Goal: Task Accomplishment & Management: Manage account settings

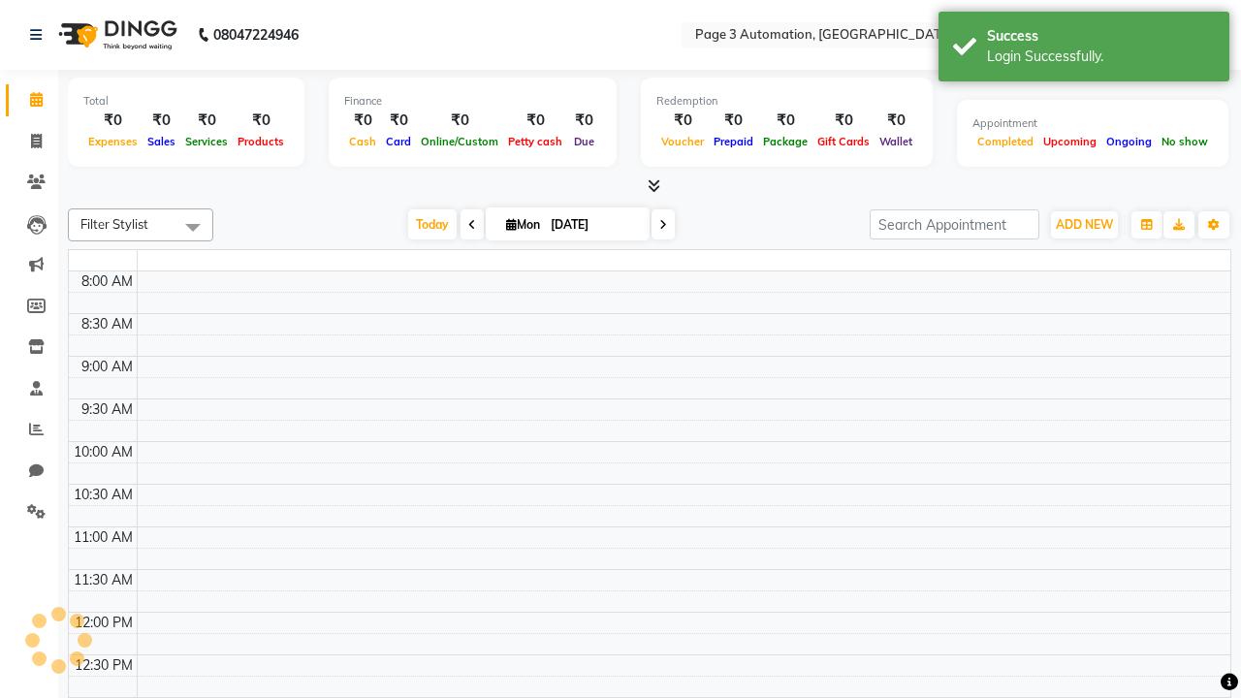
select select "en"
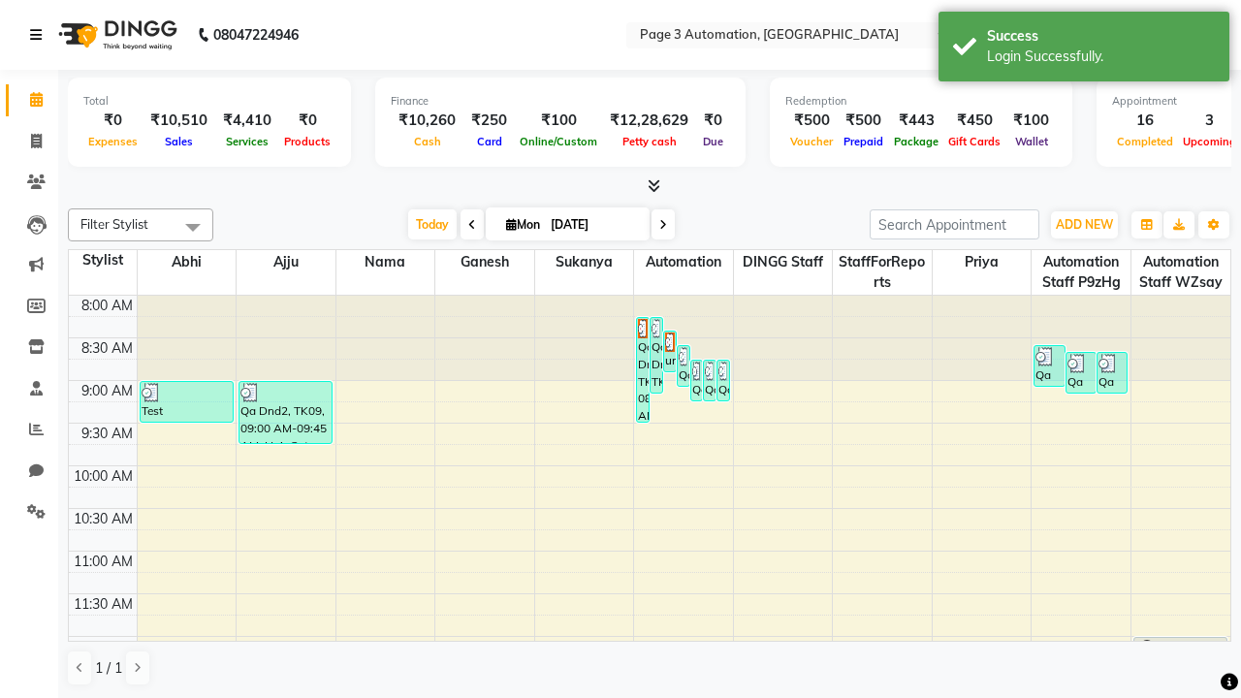
click at [40, 35] on icon at bounding box center [36, 35] width 12 height 14
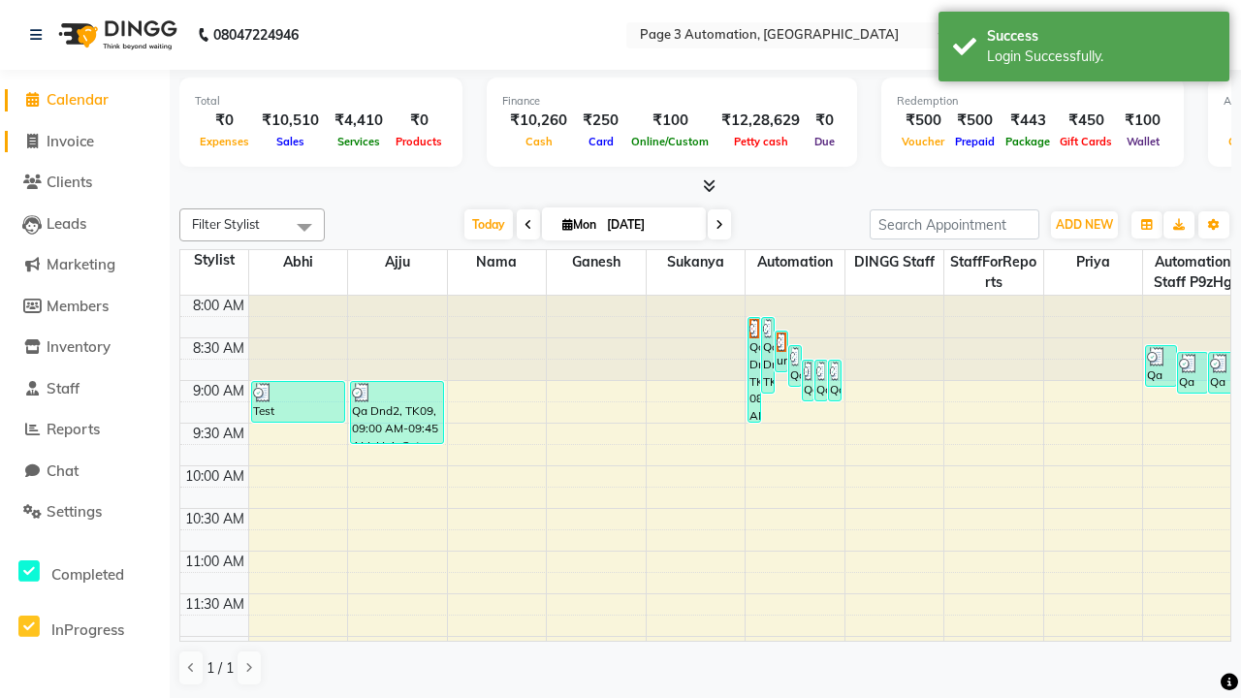
click at [84, 141] on span "Invoice" at bounding box center [70, 141] width 47 height 18
select select "2774"
select select "service"
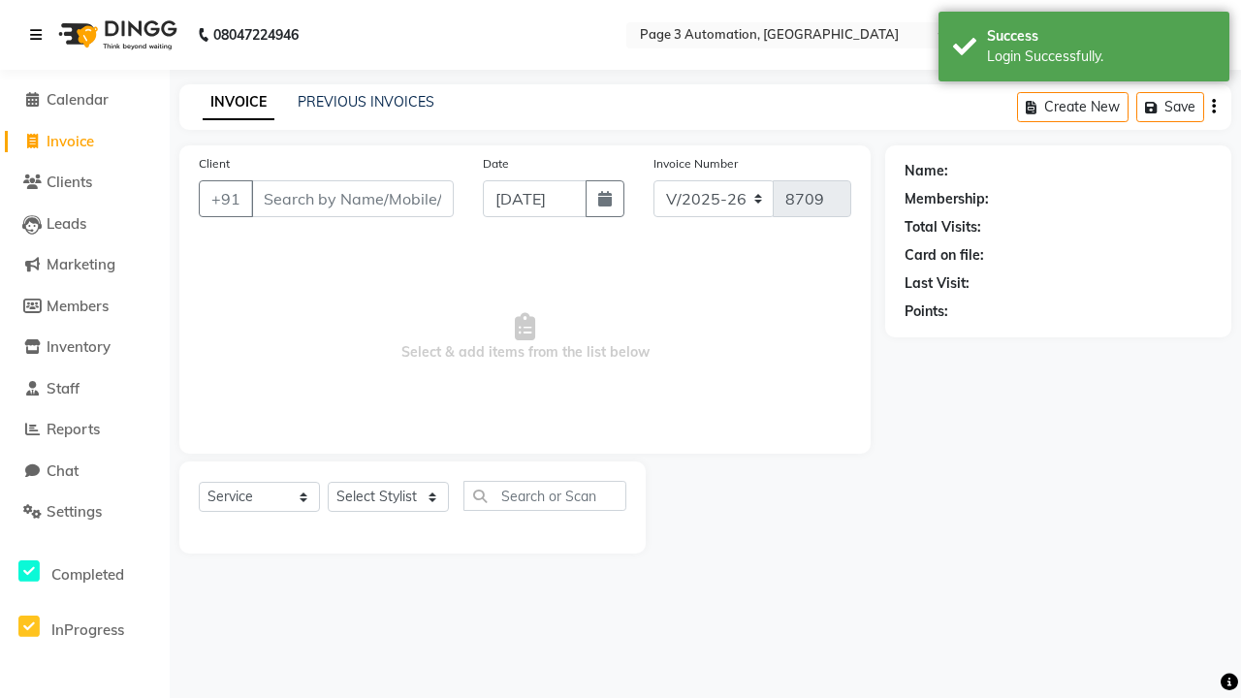
click at [40, 35] on icon at bounding box center [36, 35] width 12 height 14
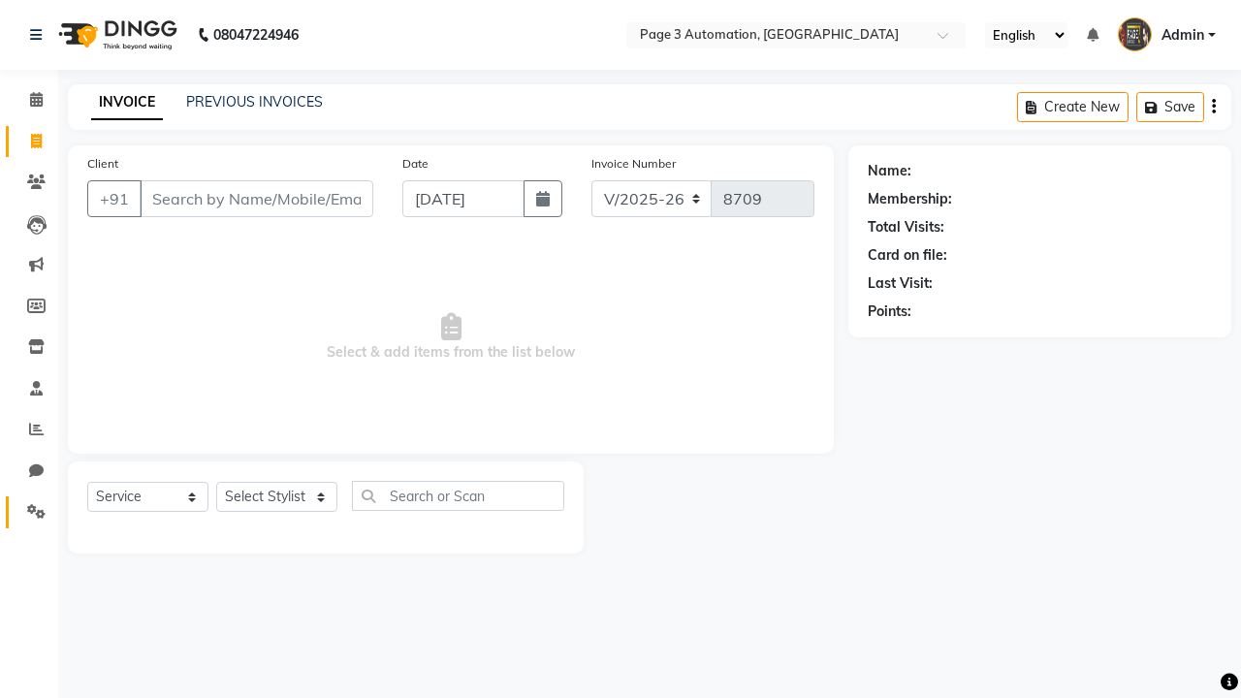
click at [29, 512] on icon at bounding box center [36, 511] width 18 height 15
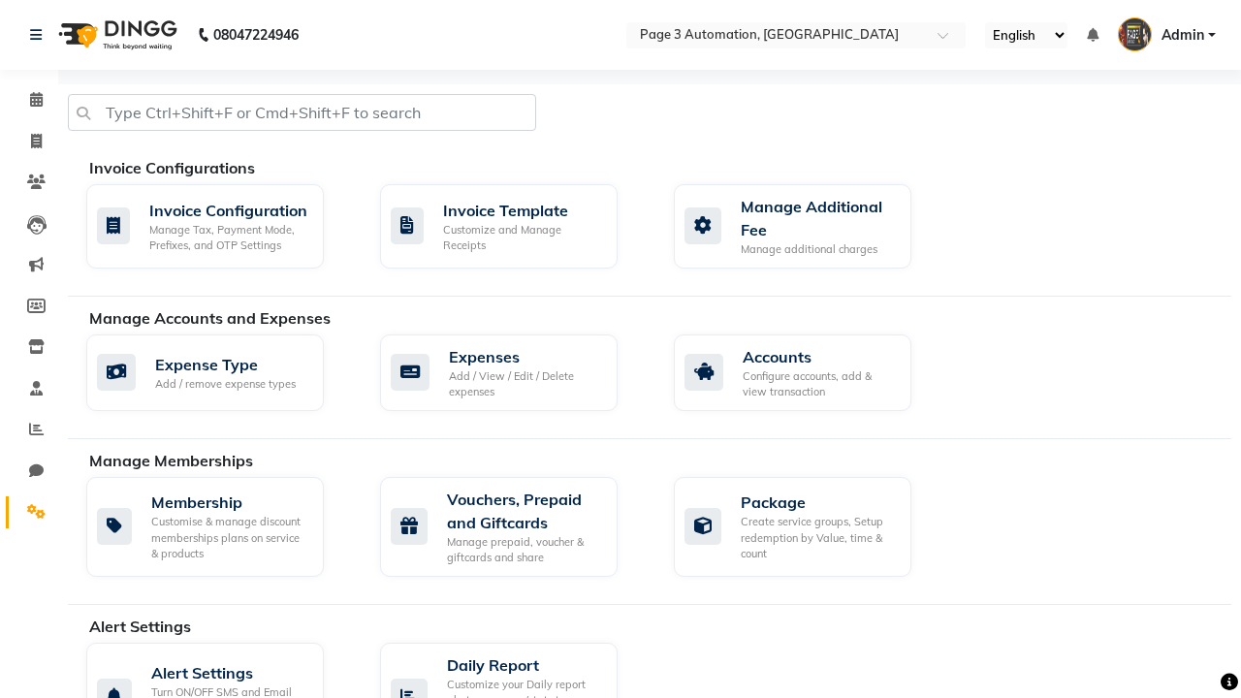
select select "2: 15"
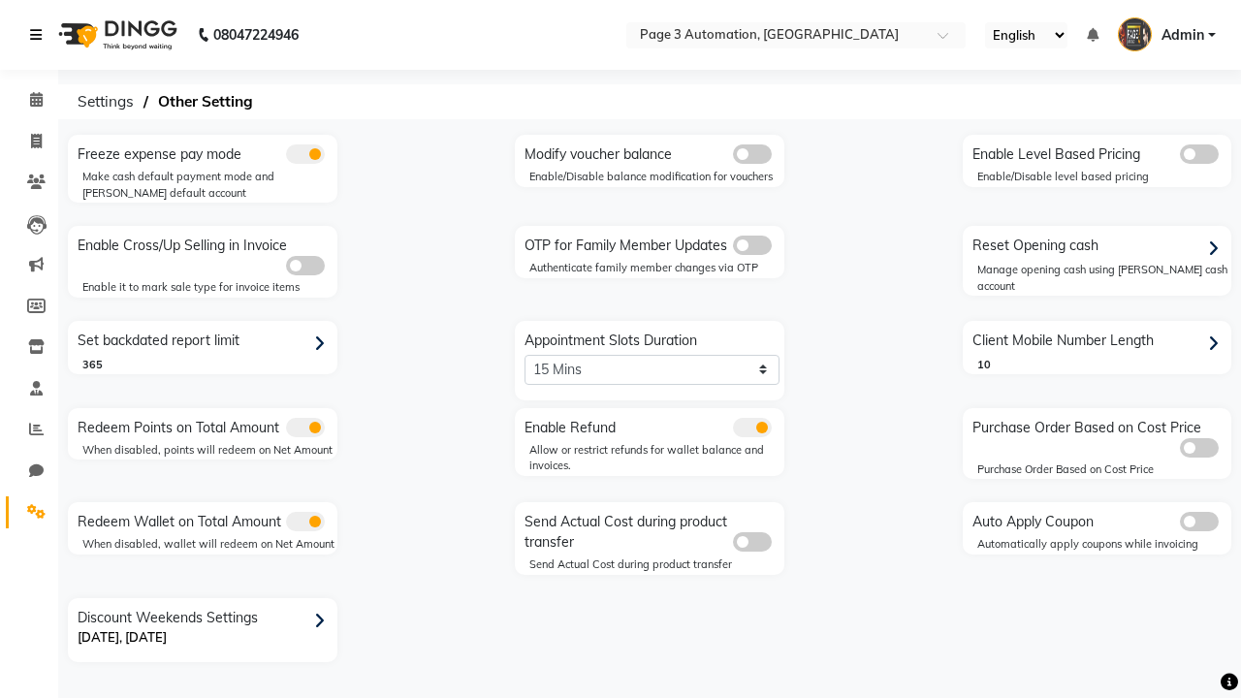
click at [40, 35] on icon at bounding box center [36, 35] width 12 height 14
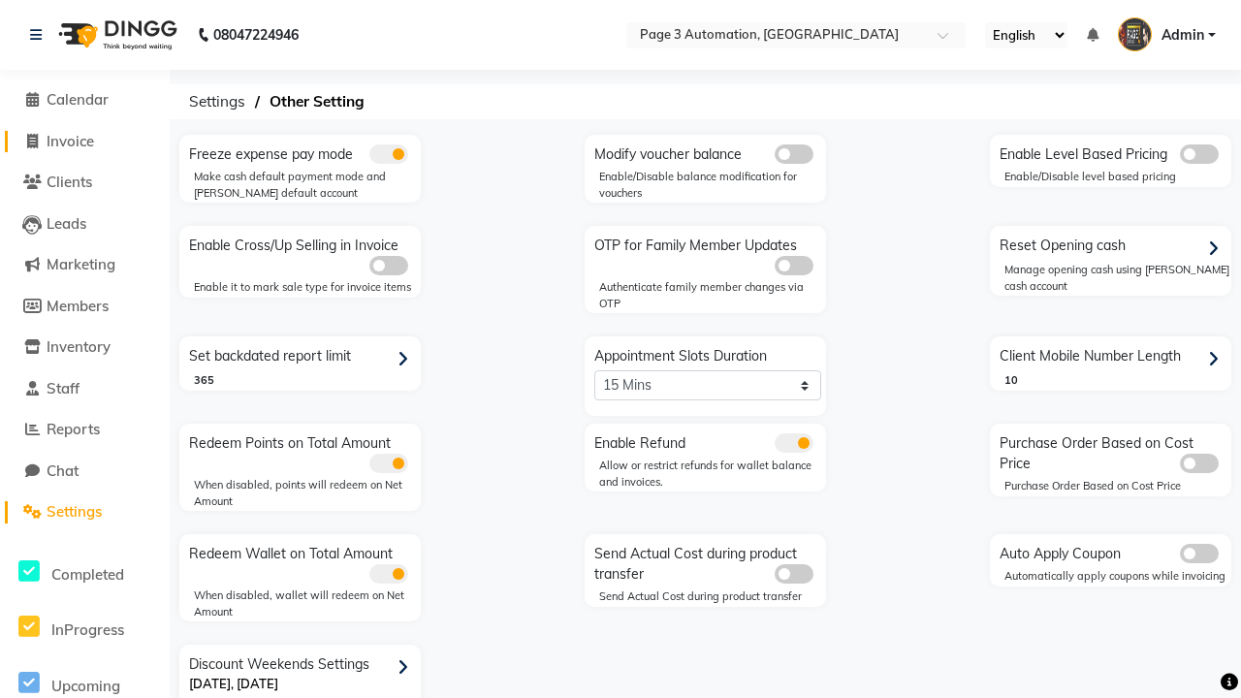
click at [84, 141] on span "Invoice" at bounding box center [70, 141] width 47 height 18
select select "2774"
select select "service"
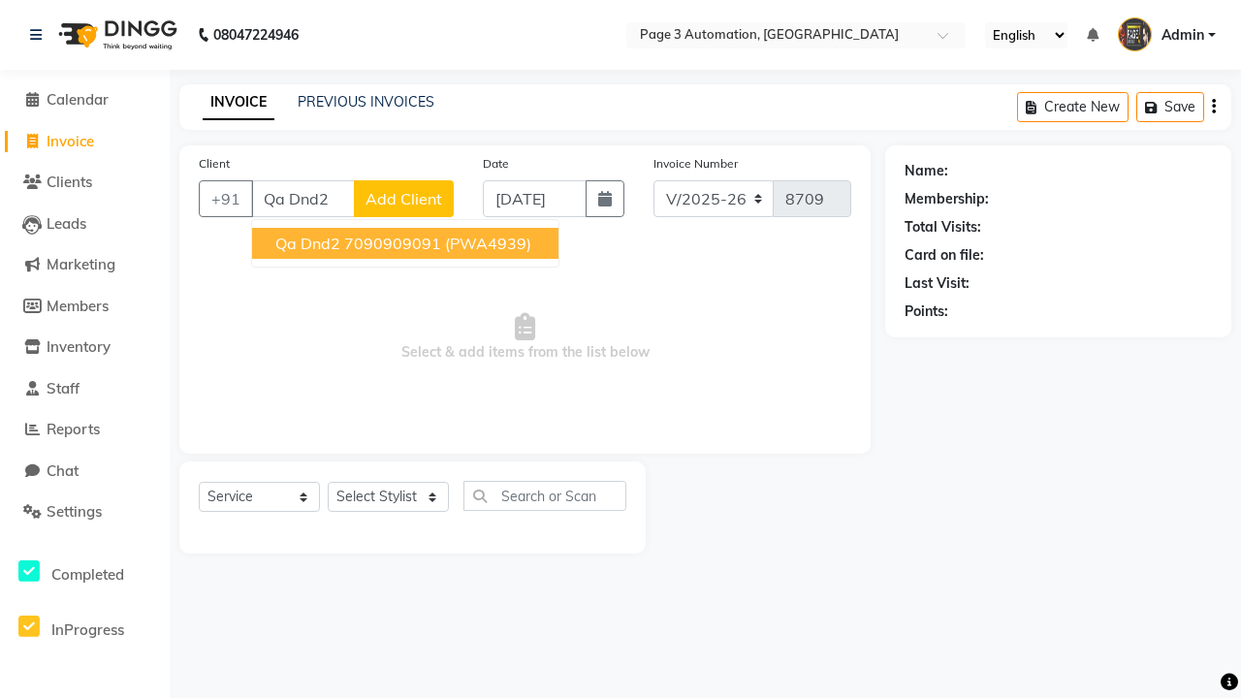
click at [407, 243] on ngb-highlight "7090909091" at bounding box center [392, 243] width 97 height 19
type input "7090909091"
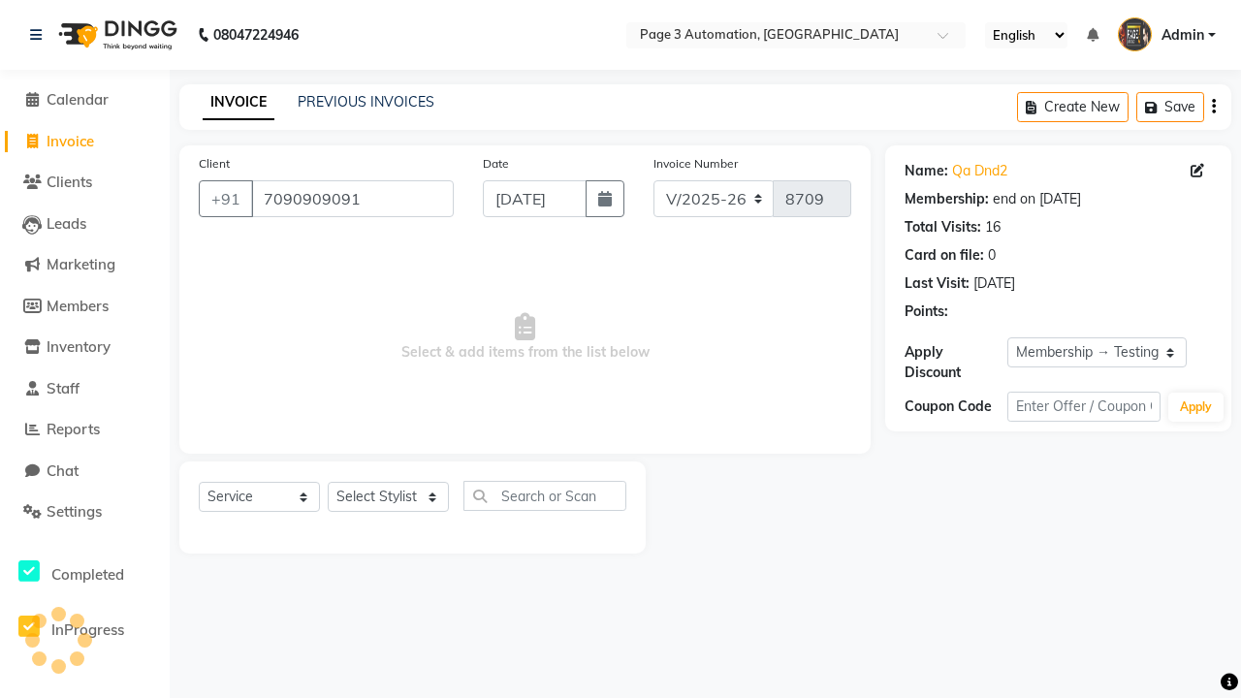
select select "0:"
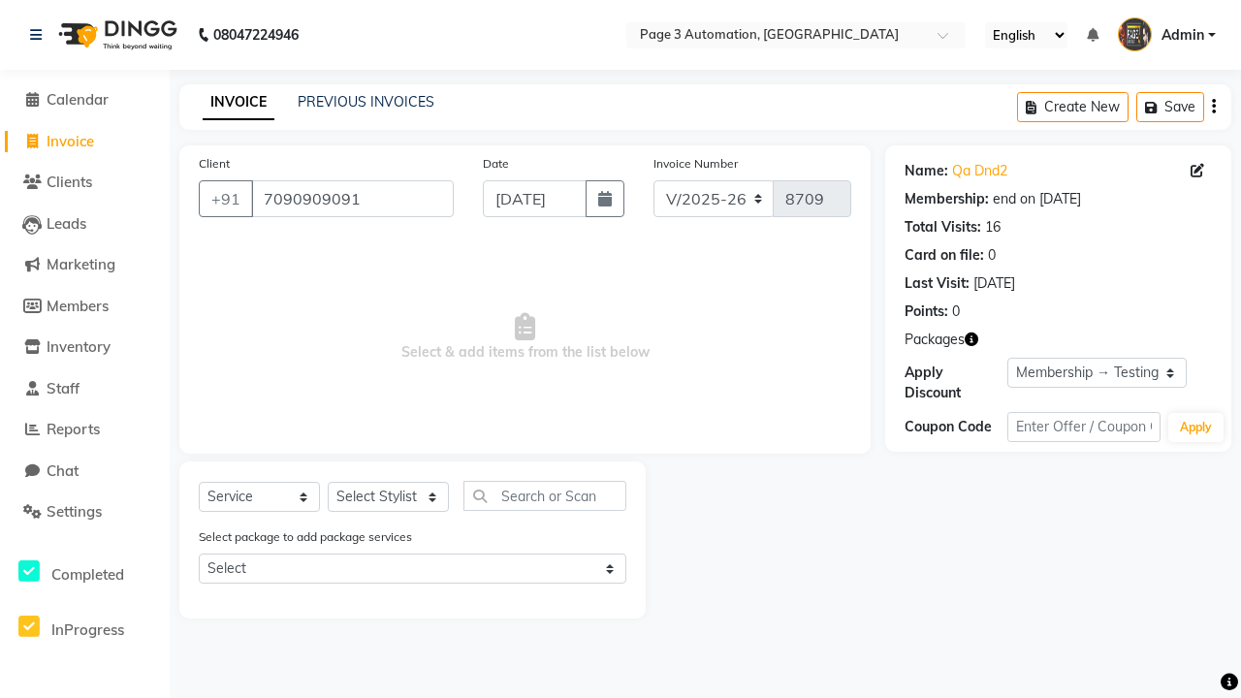
select select "71572"
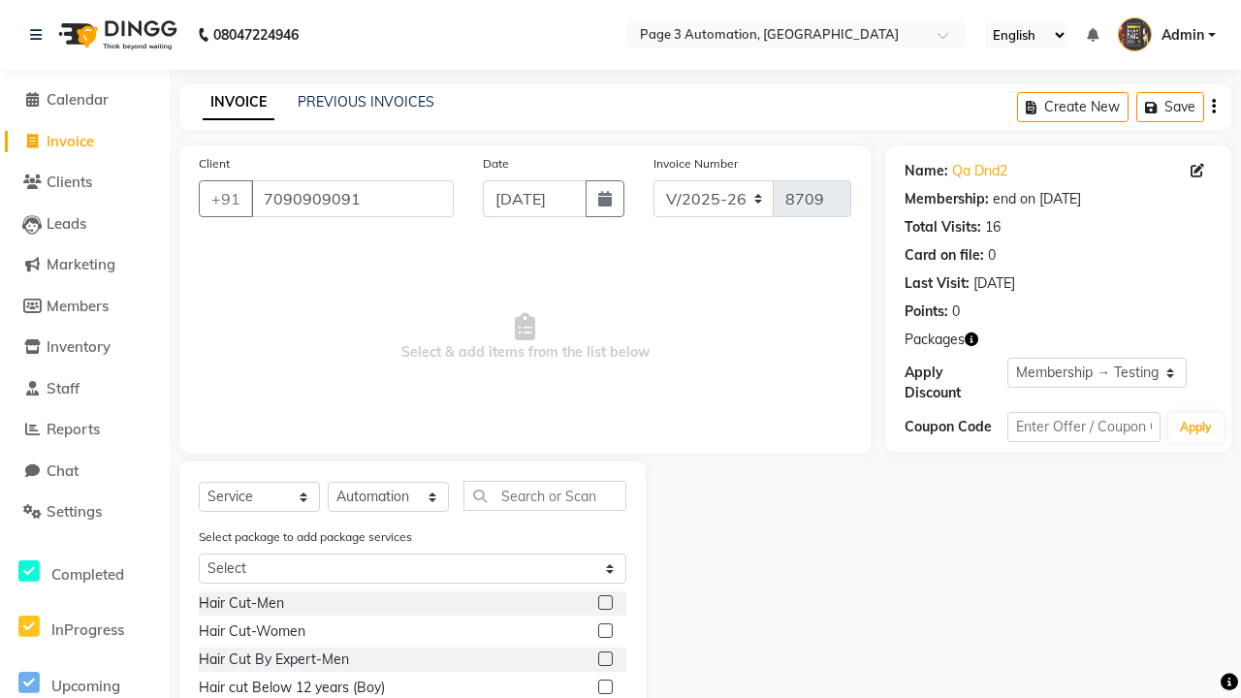
click at [604, 603] on label at bounding box center [605, 602] width 15 height 15
click at [604, 603] on input "checkbox" at bounding box center [604, 603] width 13 height 13
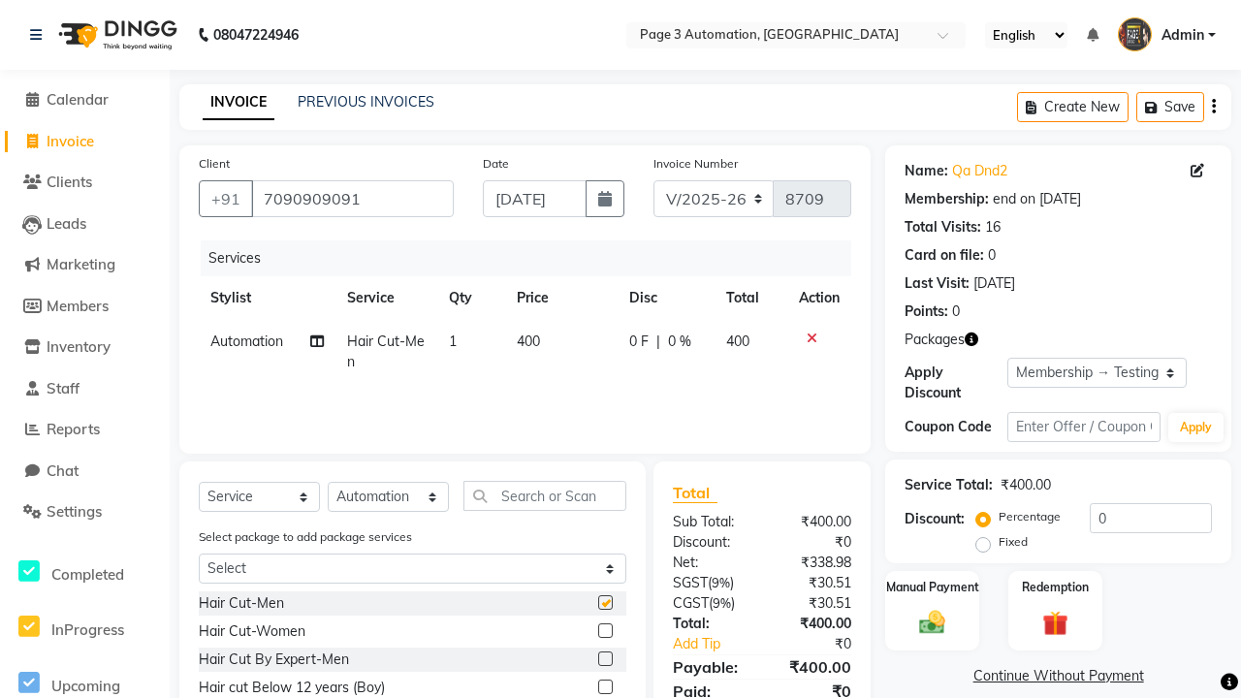
checkbox input "false"
click at [931, 586] on label "Manual Payment" at bounding box center [932, 586] width 97 height 18
click at [1109, 676] on span "CASH" at bounding box center [1109, 677] width 42 height 22
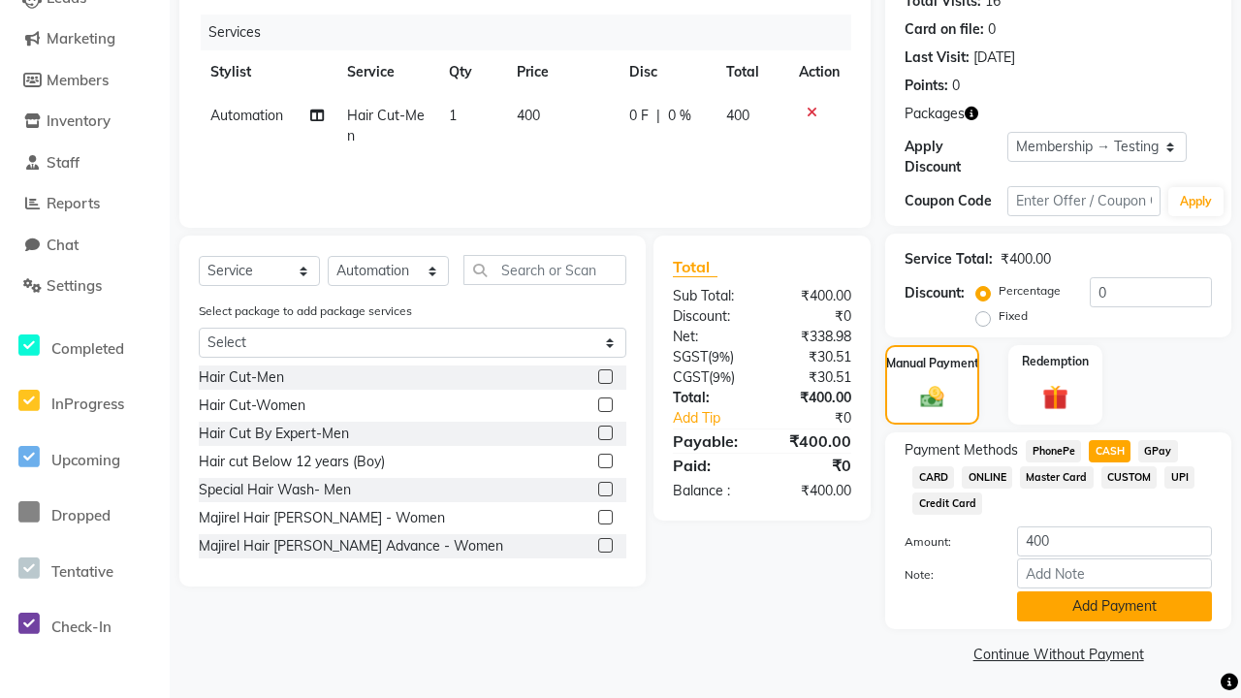
click at [1114, 606] on button "Add Payment" at bounding box center [1114, 606] width 195 height 30
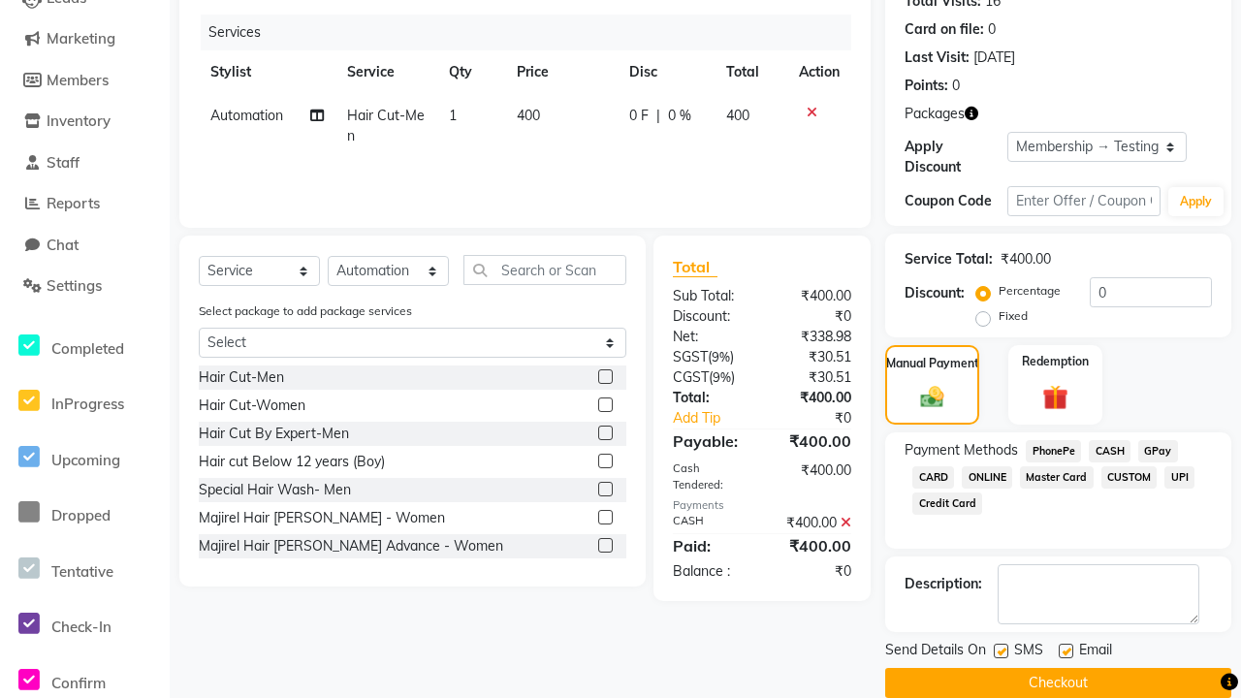
click at [1000, 650] on label at bounding box center [1000, 651] width 15 height 15
click at [1000, 650] on input "checkbox" at bounding box center [999, 651] width 13 height 13
checkbox input "false"
click at [1065, 650] on label at bounding box center [1065, 651] width 15 height 15
click at [1065, 650] on input "checkbox" at bounding box center [1064, 651] width 13 height 13
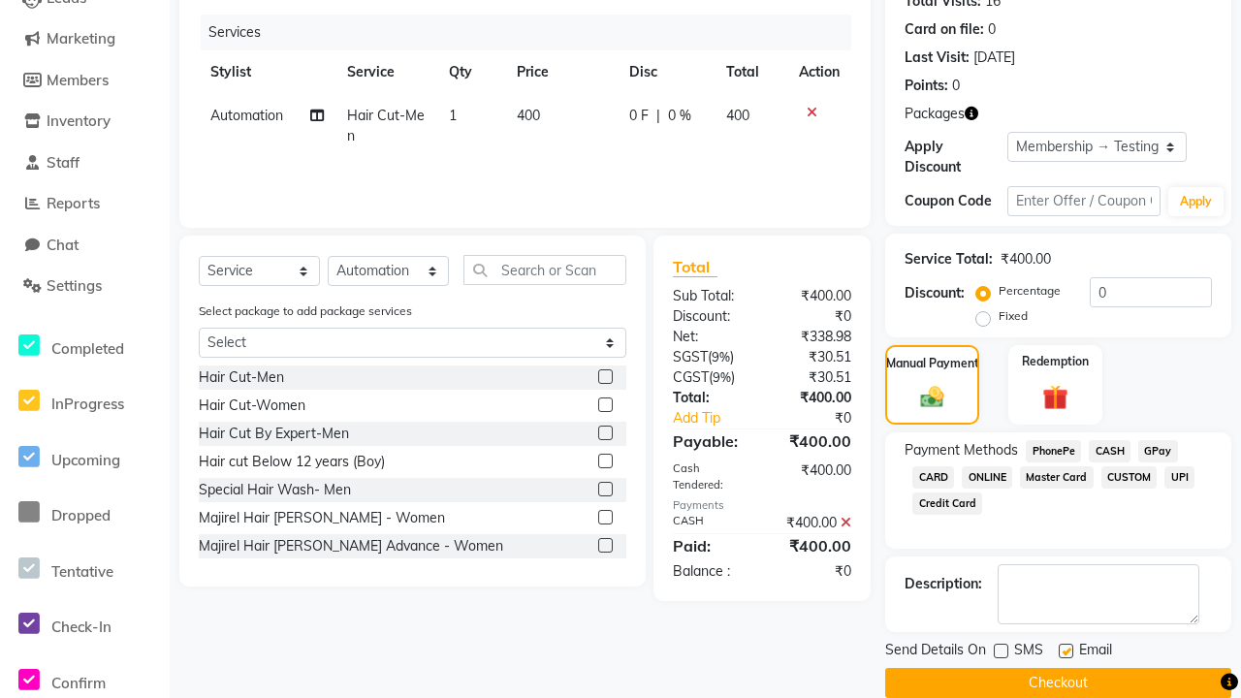
checkbox input "false"
click at [1057, 682] on button "Checkout" at bounding box center [1058, 683] width 346 height 30
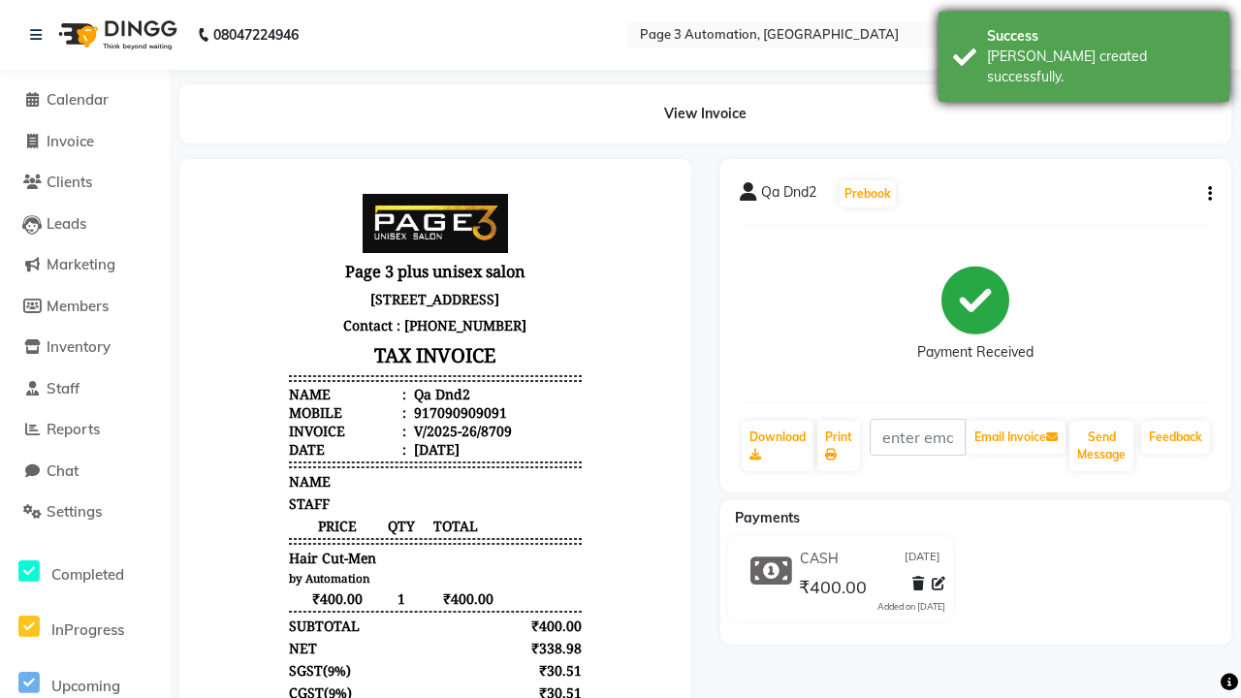
click at [1084, 49] on div "[PERSON_NAME] created successfully." at bounding box center [1101, 67] width 228 height 41
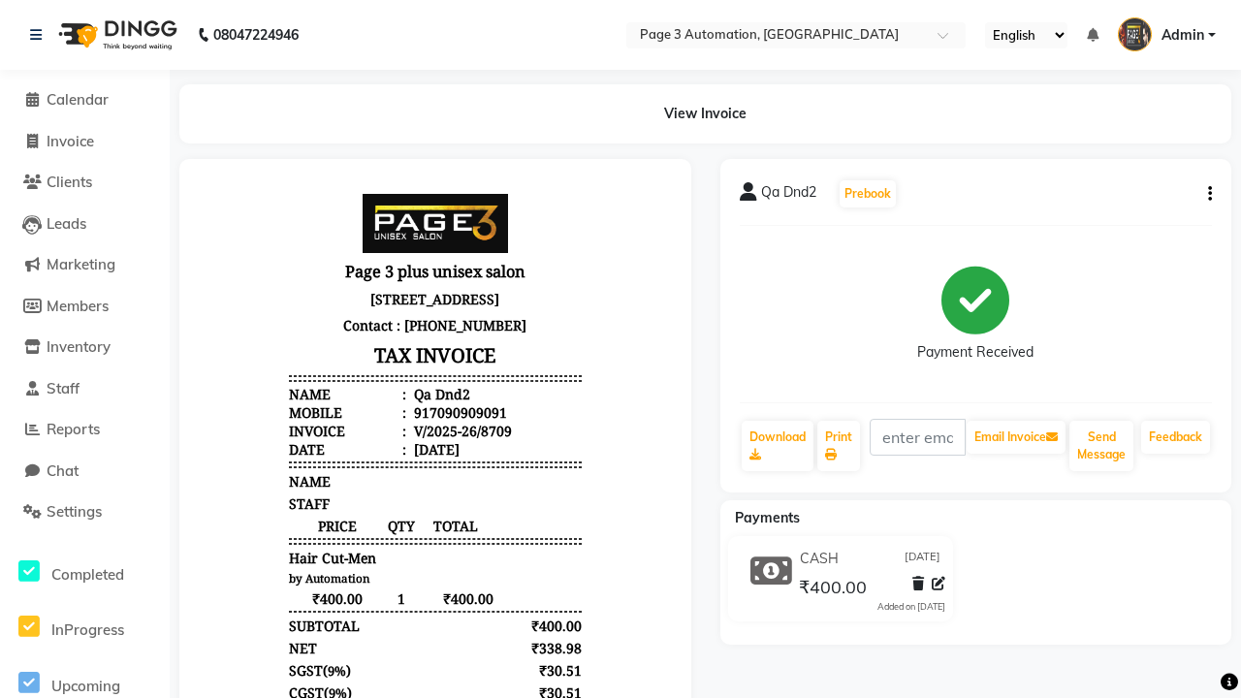
click at [1206, 194] on button "button" at bounding box center [1206, 194] width 12 height 20
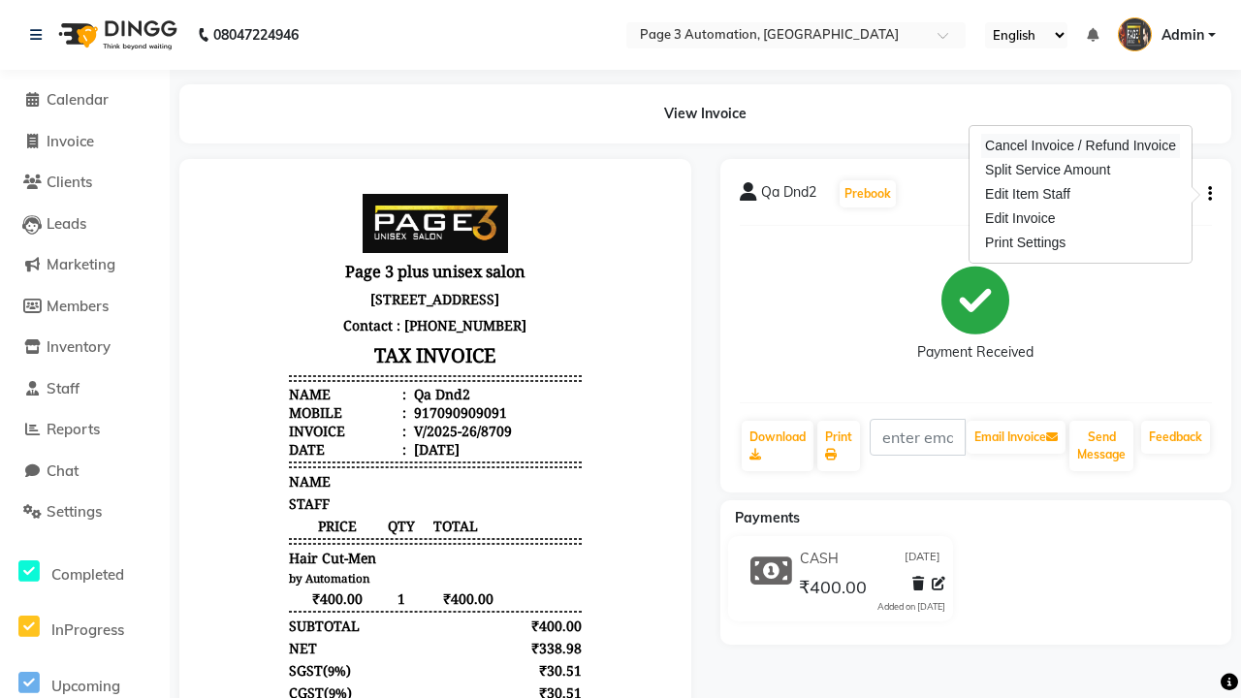
click at [1080, 145] on div "Cancel Invoice / Refund Invoice" at bounding box center [1080, 146] width 199 height 24
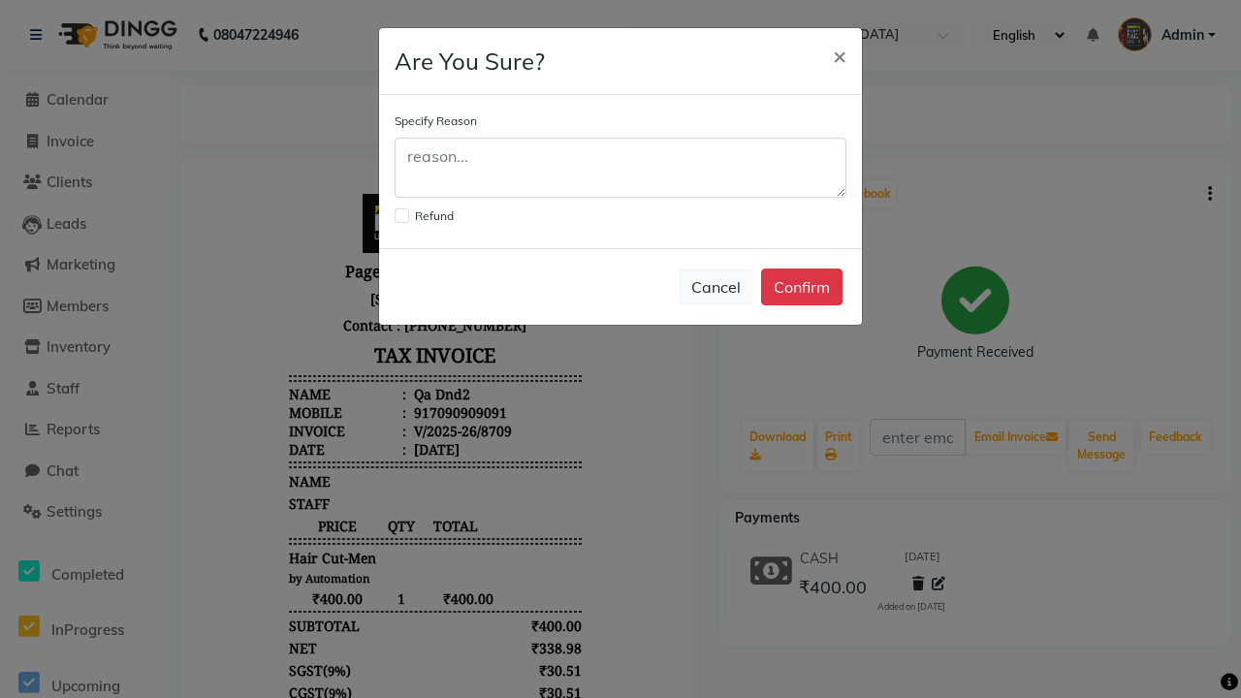
click at [401, 215] on label at bounding box center [401, 215] width 15 height 15
click at [401, 215] on input "checkbox" at bounding box center [400, 213] width 13 height 13
checkbox input "true"
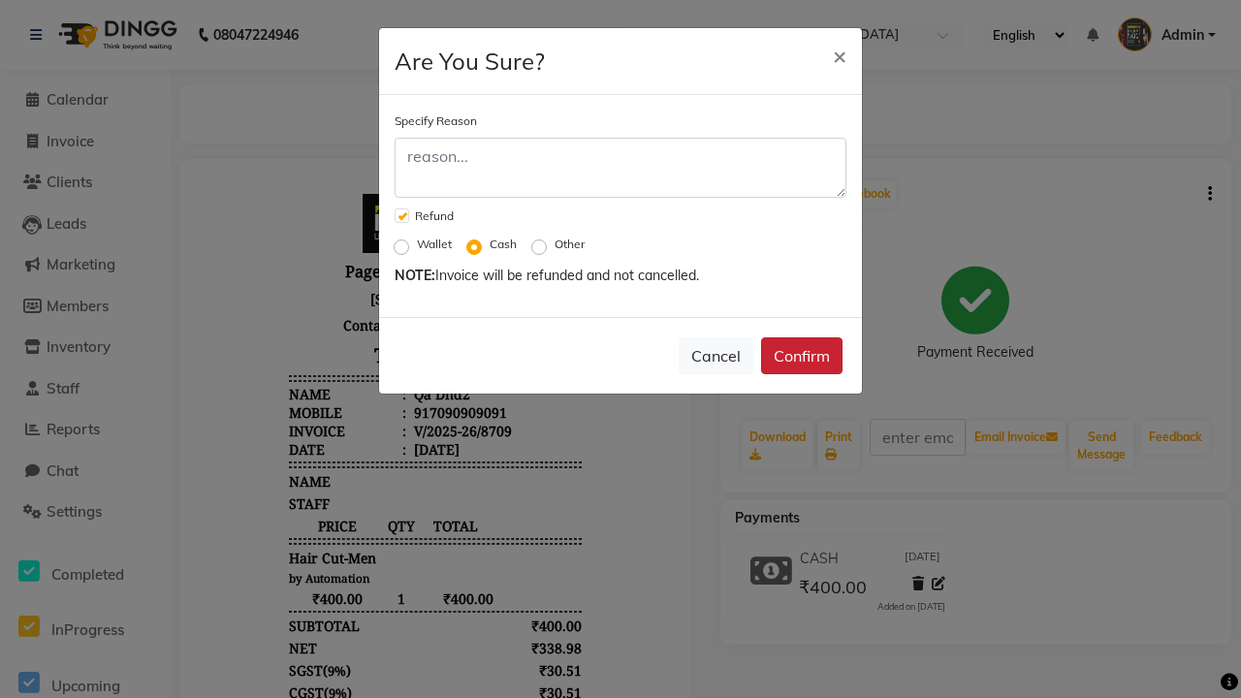
click at [801, 356] on button "Confirm" at bounding box center [801, 355] width 81 height 37
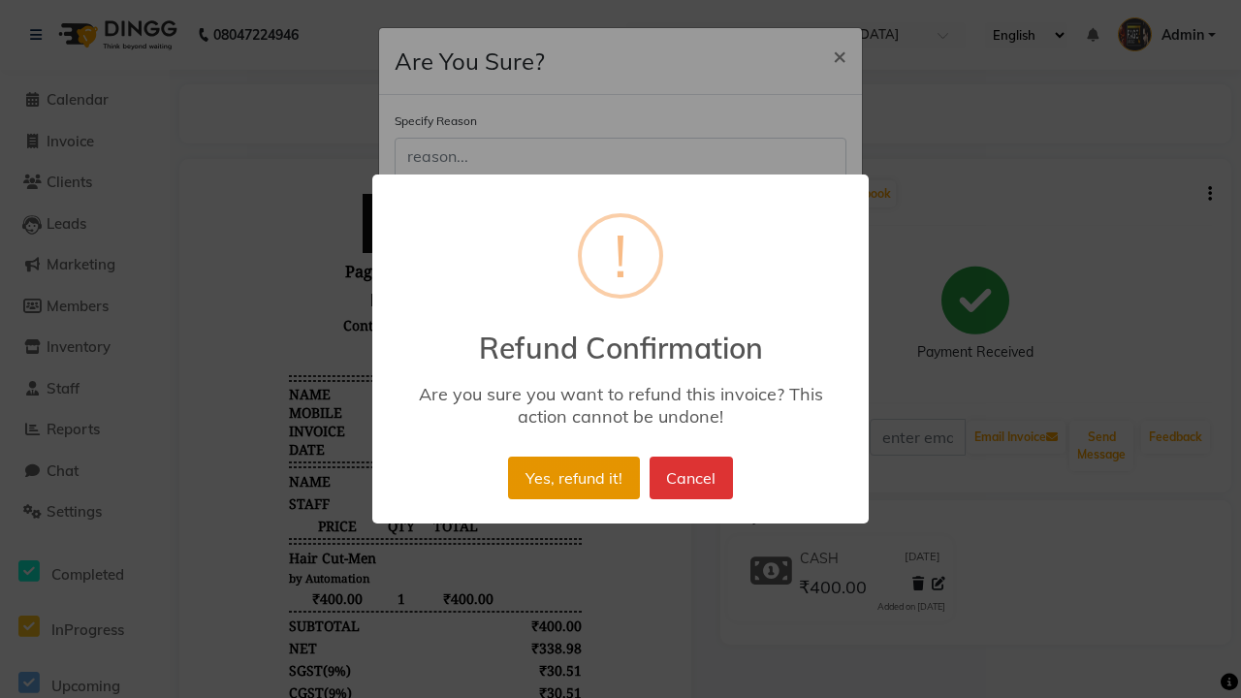
click at [587, 456] on button "Yes, refund it!" at bounding box center [573, 477] width 131 height 43
